Goal: Information Seeking & Learning: Learn about a topic

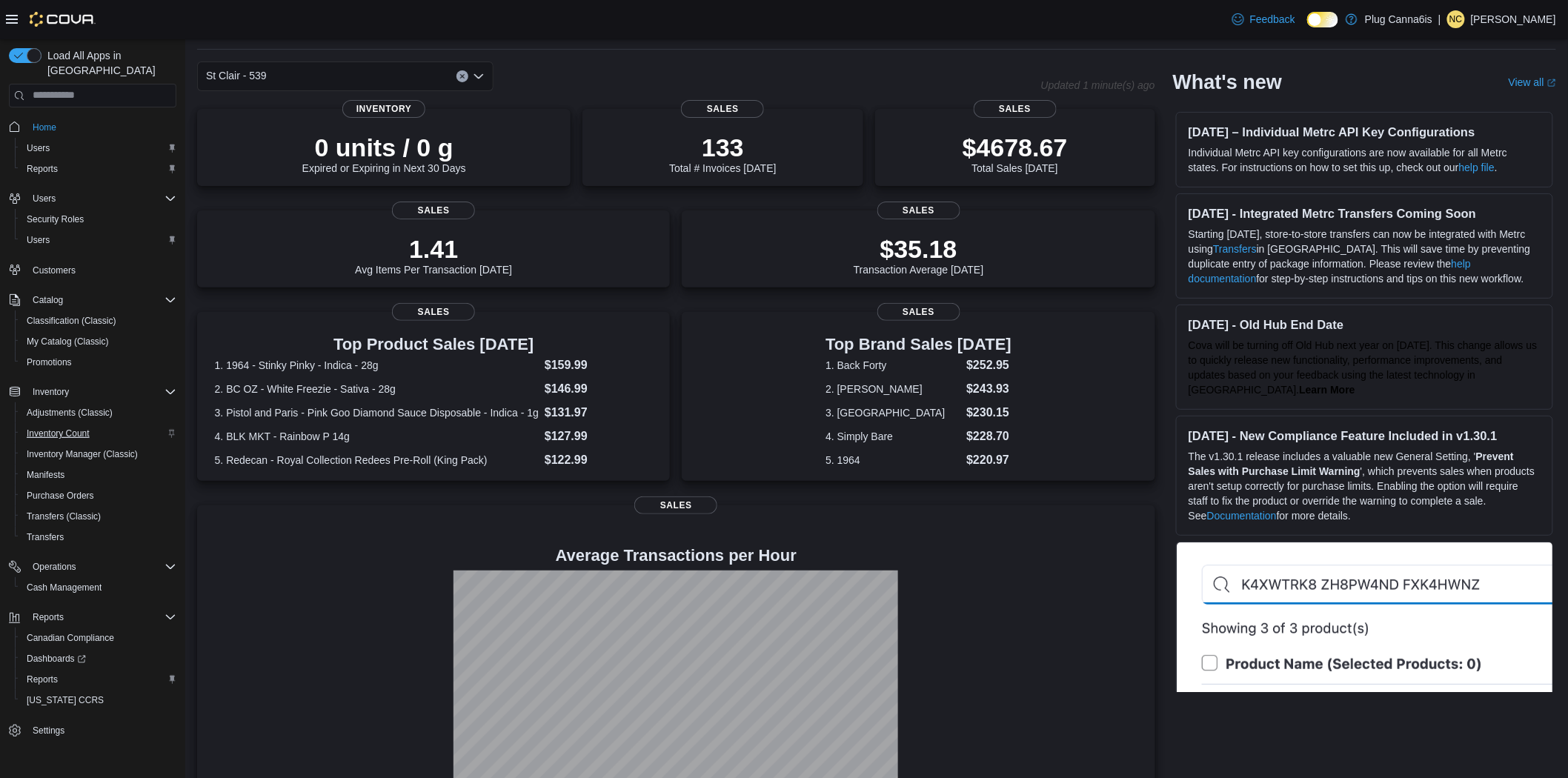
scroll to position [94, 0]
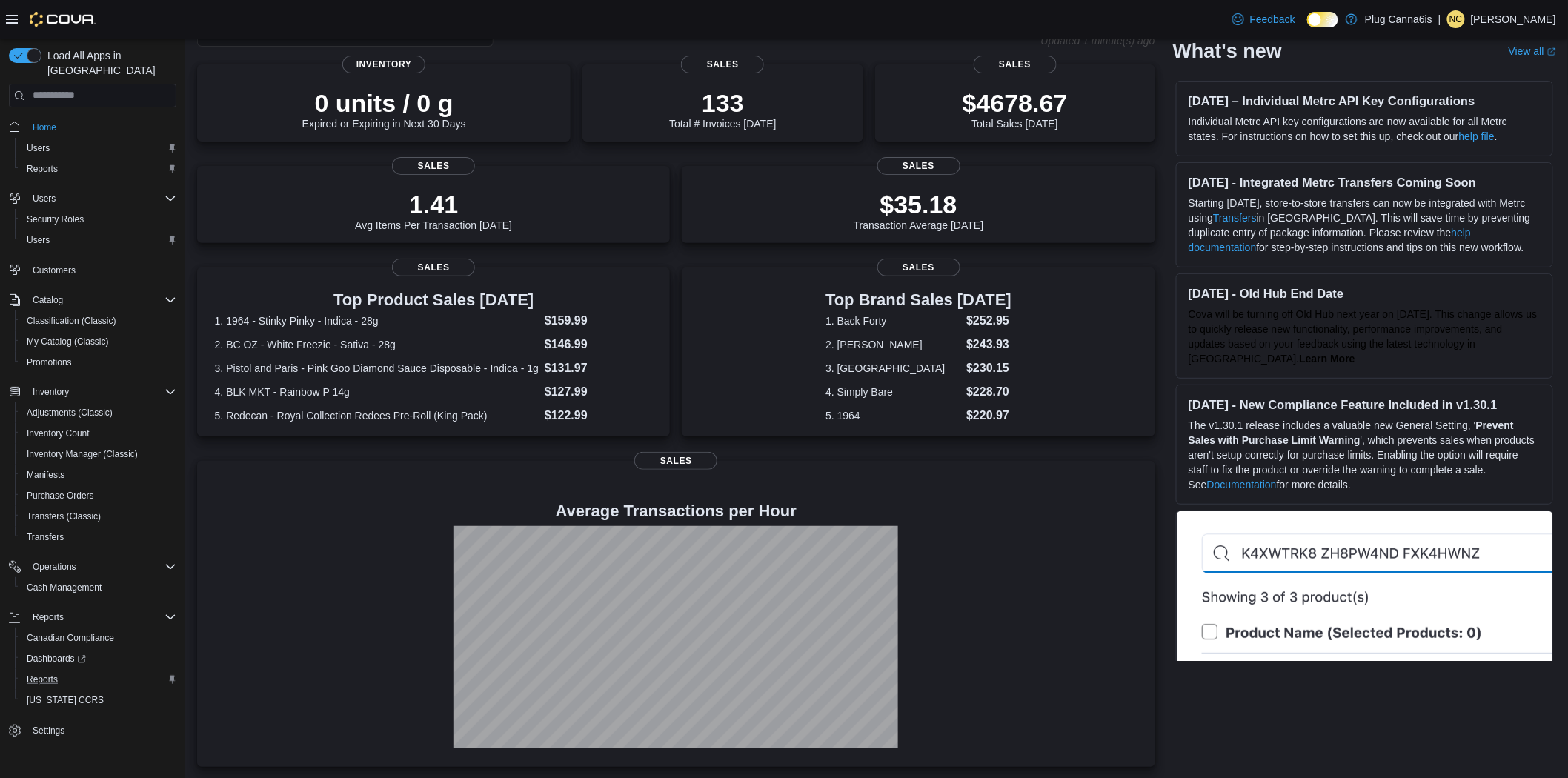
click at [67, 671] on div "Reports" at bounding box center [99, 679] width 156 height 18
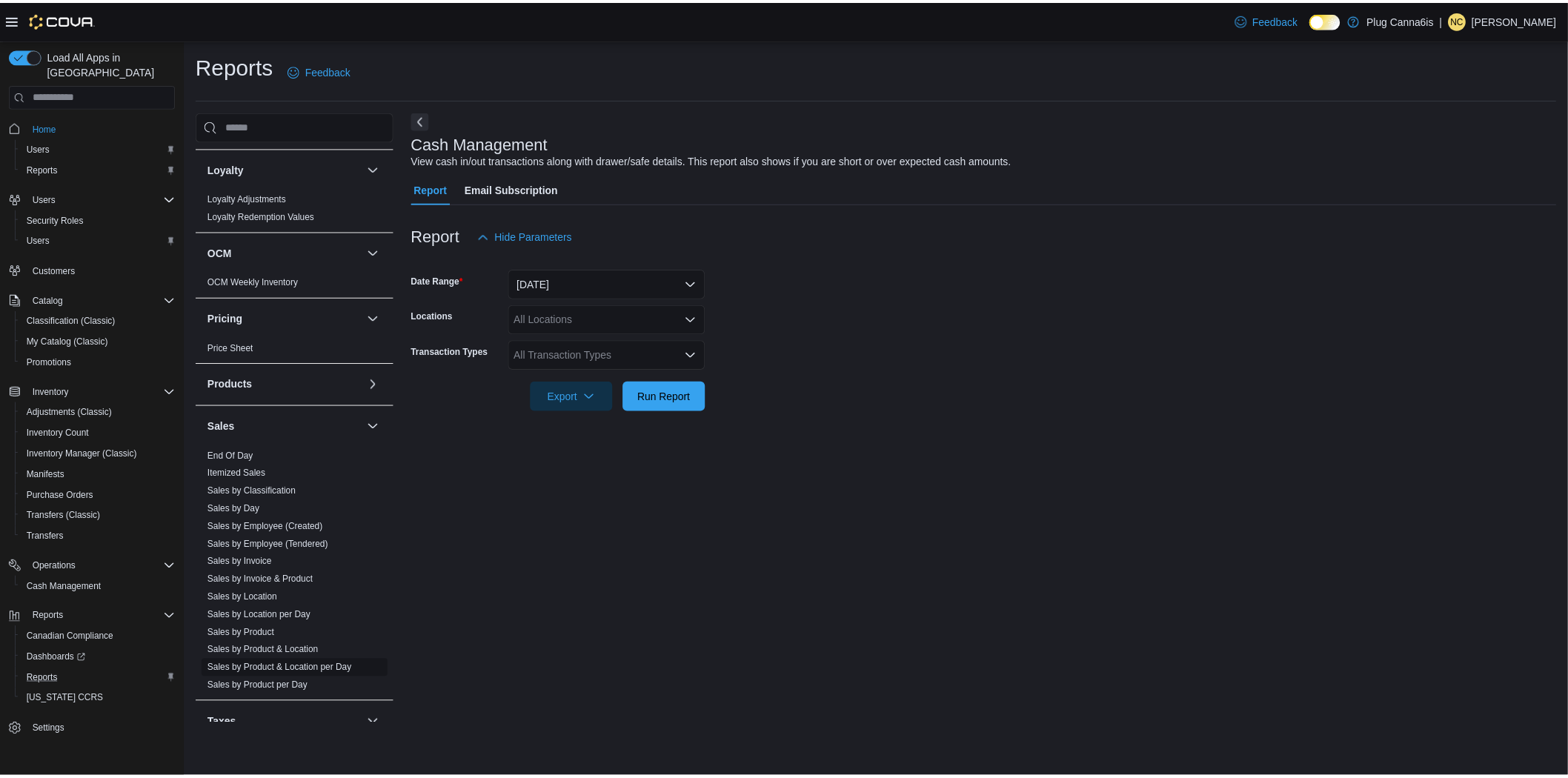
scroll to position [741, 0]
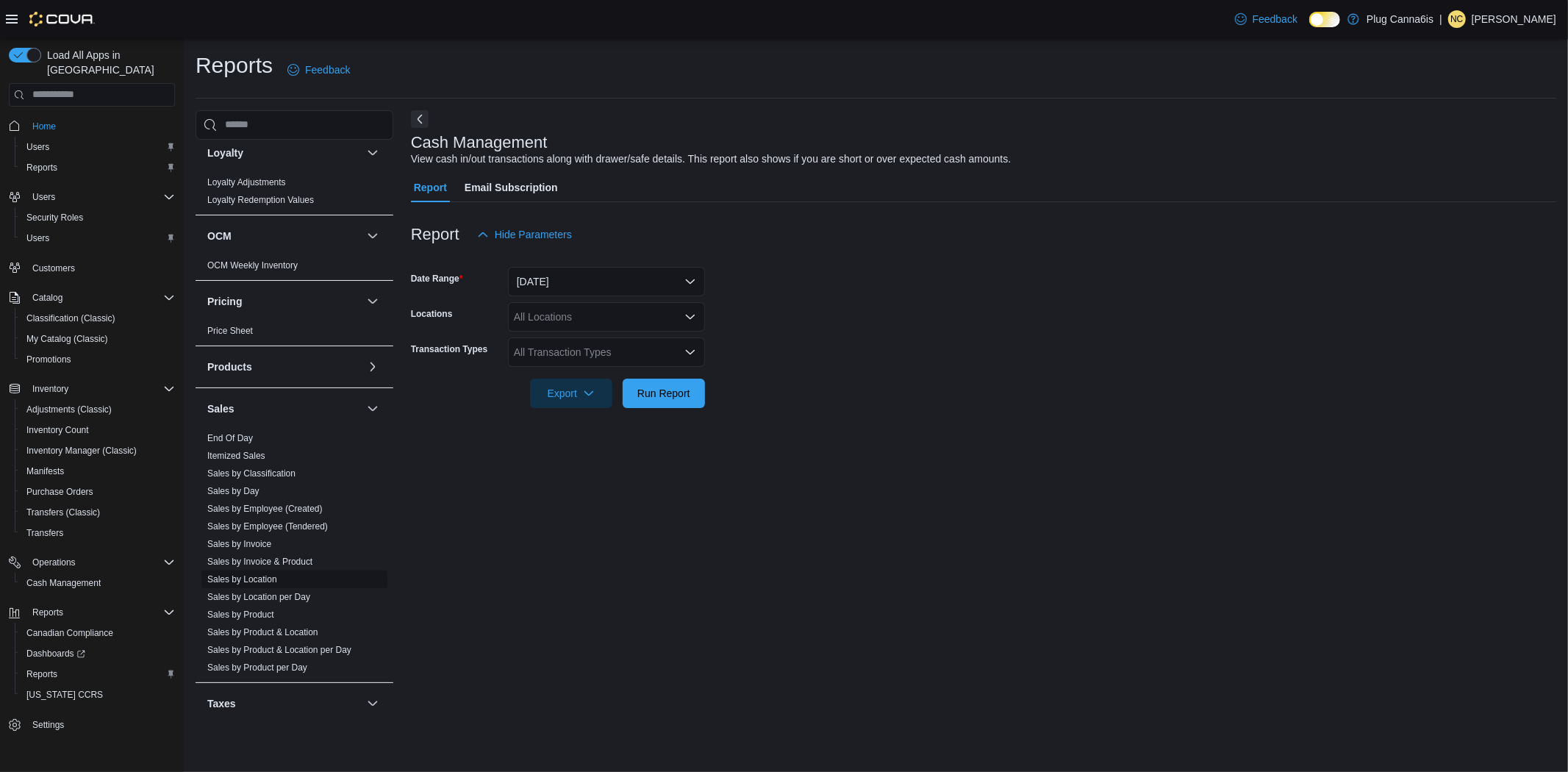
click at [277, 582] on span "Sales by Location" at bounding box center [294, 579] width 186 height 18
click at [266, 580] on link "Sales by Location" at bounding box center [242, 580] width 69 height 10
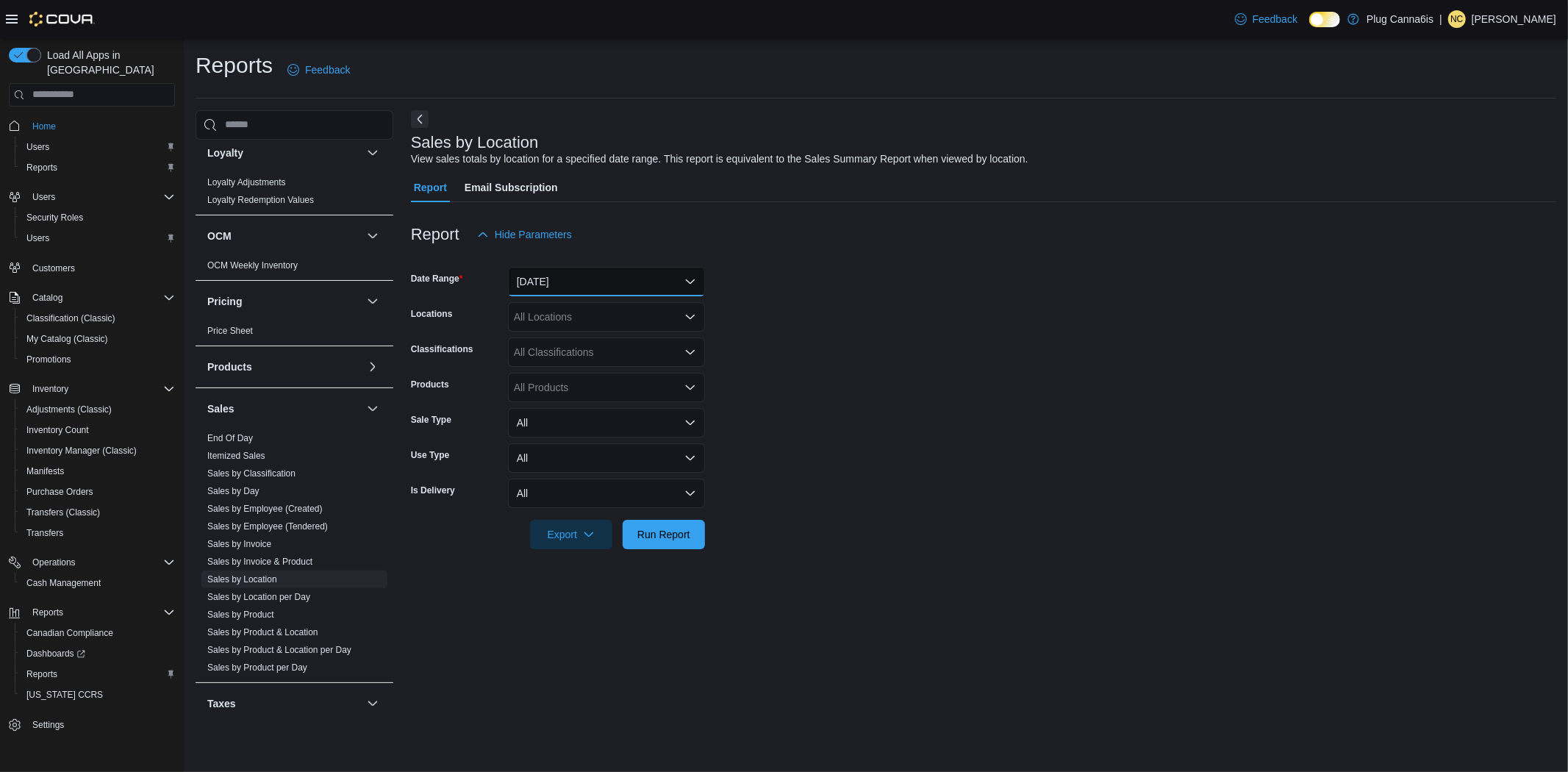
click at [600, 289] on button "Yesterday" at bounding box center [607, 281] width 197 height 29
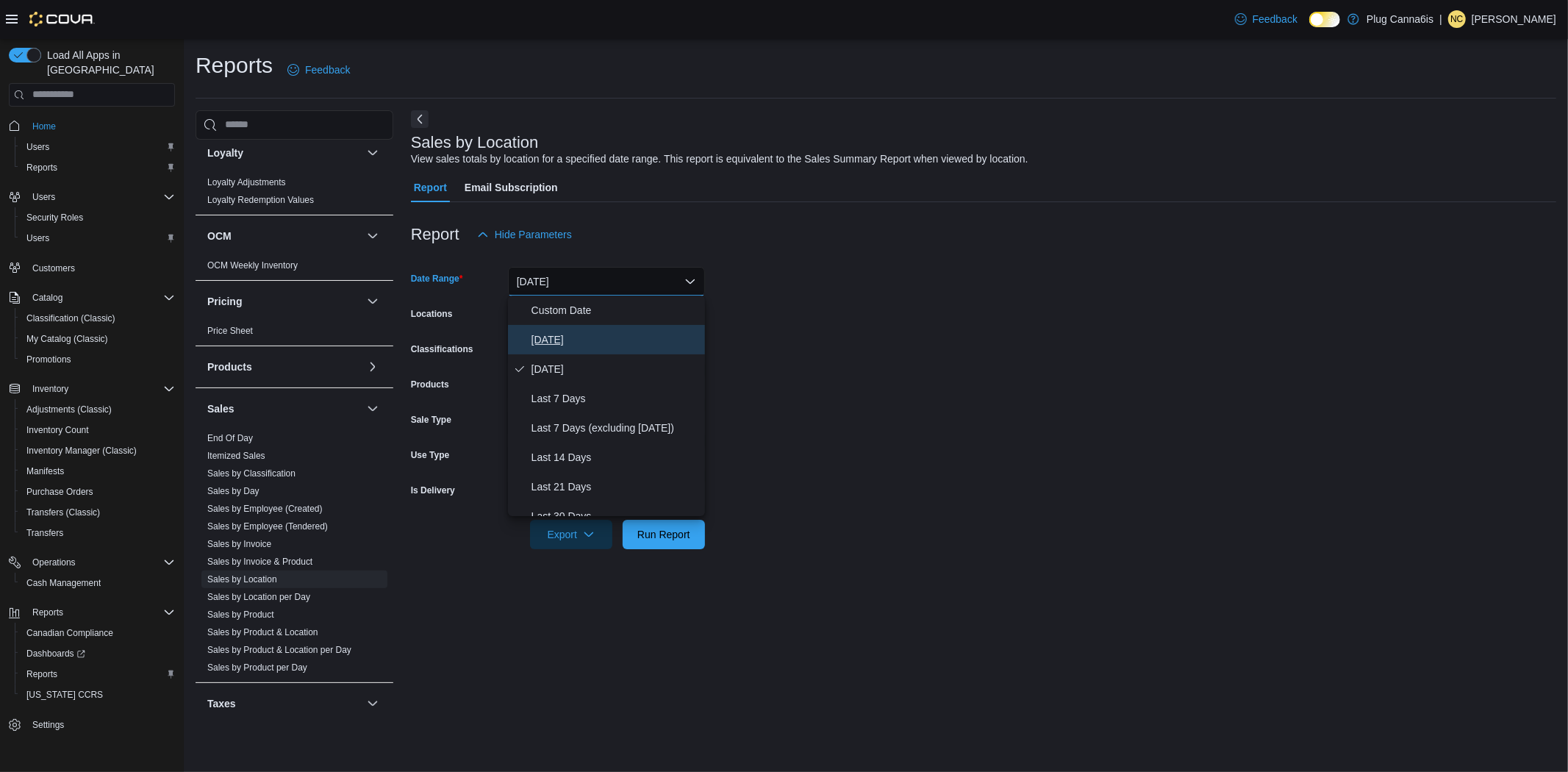
click at [563, 339] on span "Today" at bounding box center [616, 340] width 168 height 18
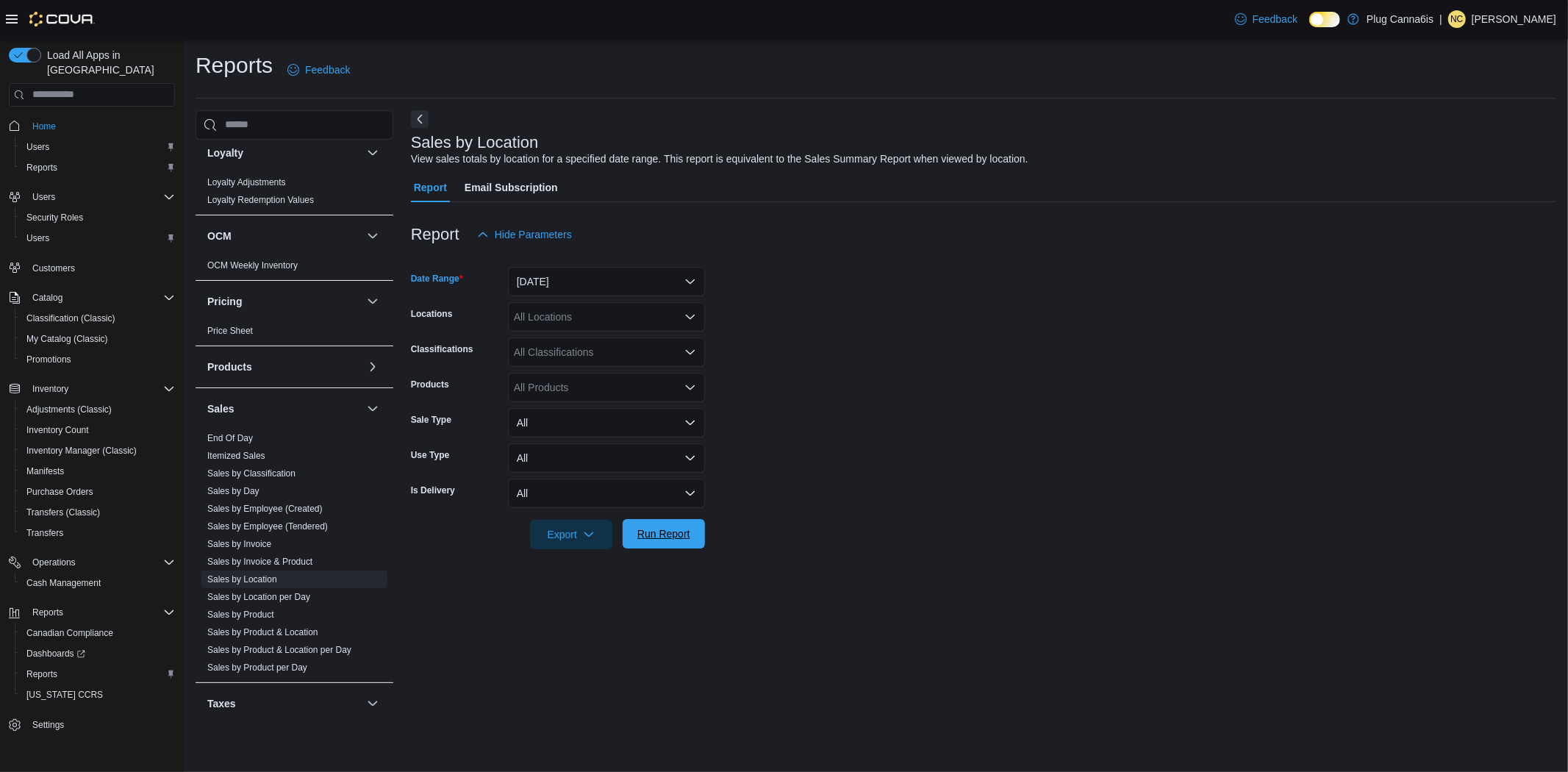
click at [654, 533] on span "Run Report" at bounding box center [664, 534] width 53 height 15
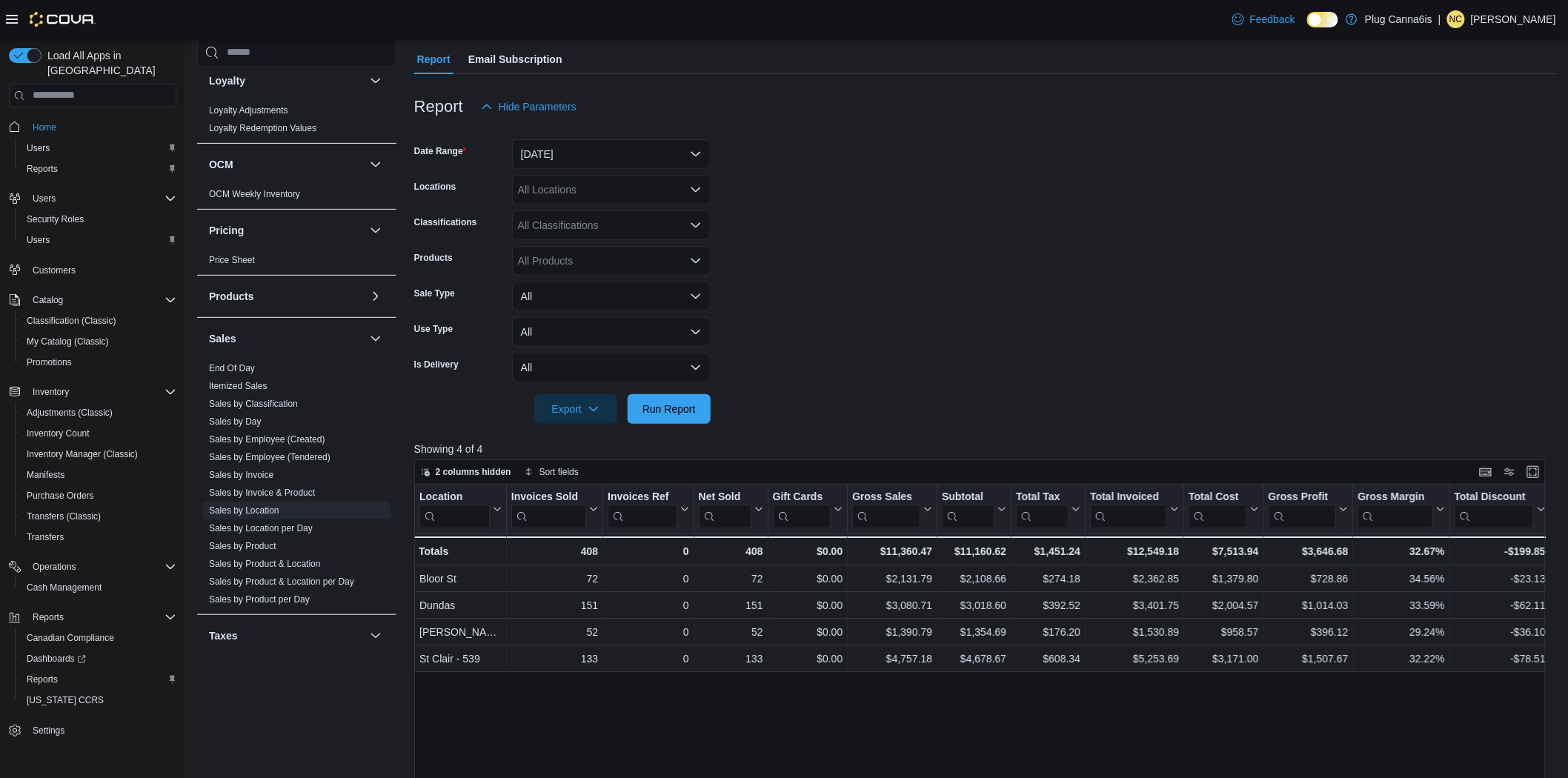
scroll to position [411, 0]
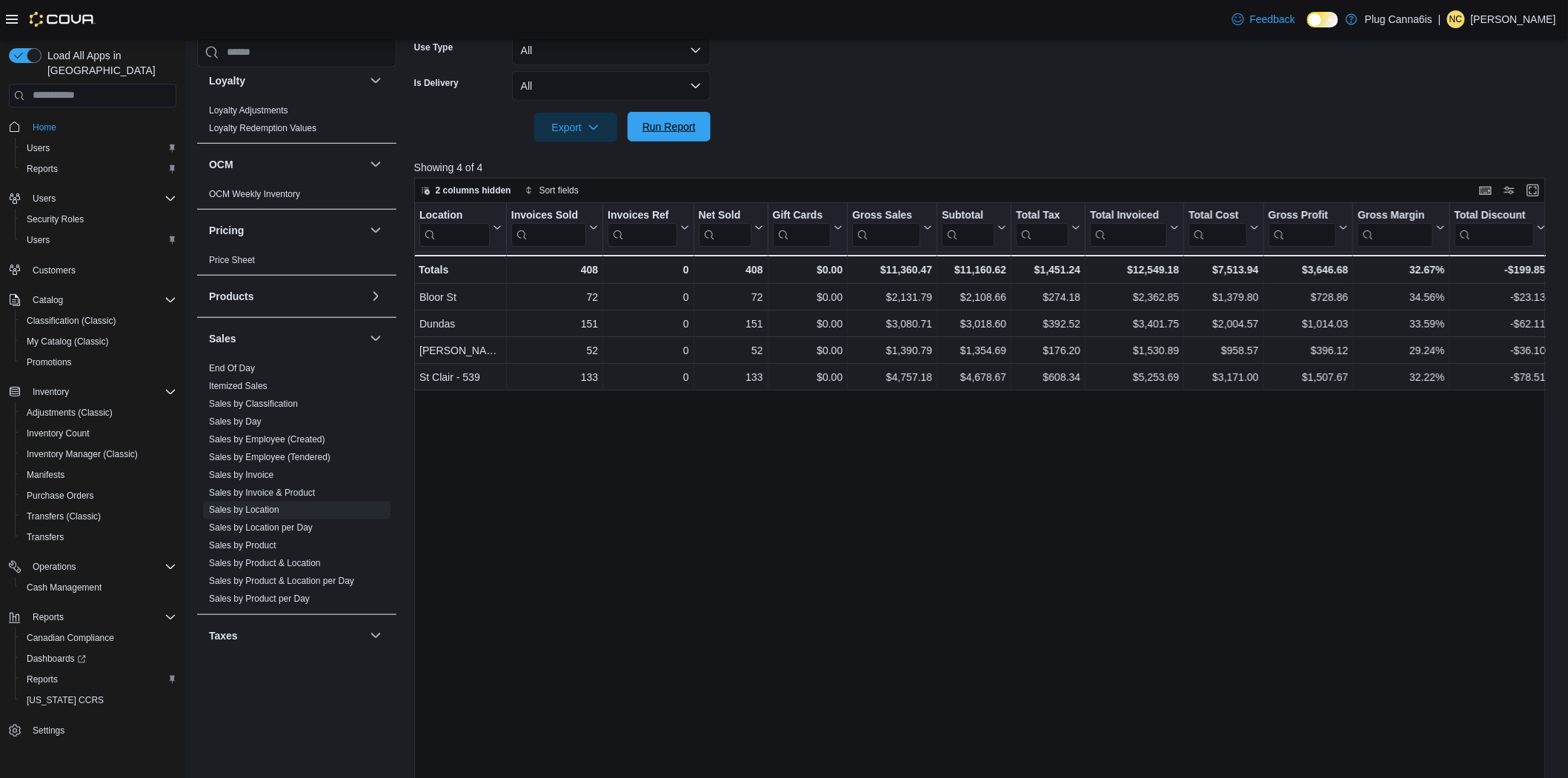
click at [684, 120] on span "Run Report" at bounding box center [669, 126] width 54 height 15
